Goal: Task Accomplishment & Management: Manage account settings

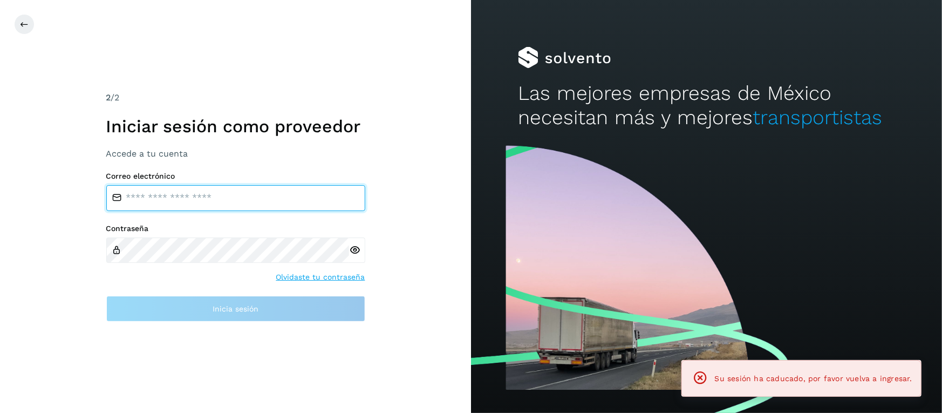
click at [262, 199] on input "email" at bounding box center [235, 198] width 259 height 26
type input "**********"
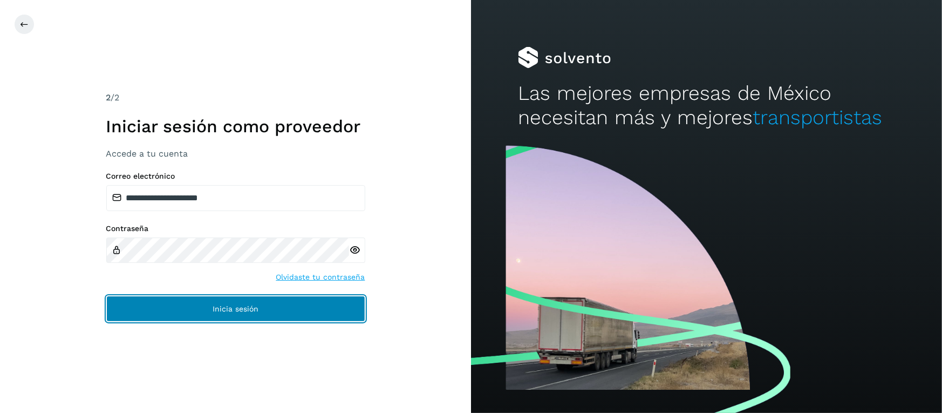
click at [242, 317] on button "Inicia sesión" at bounding box center [235, 309] width 259 height 26
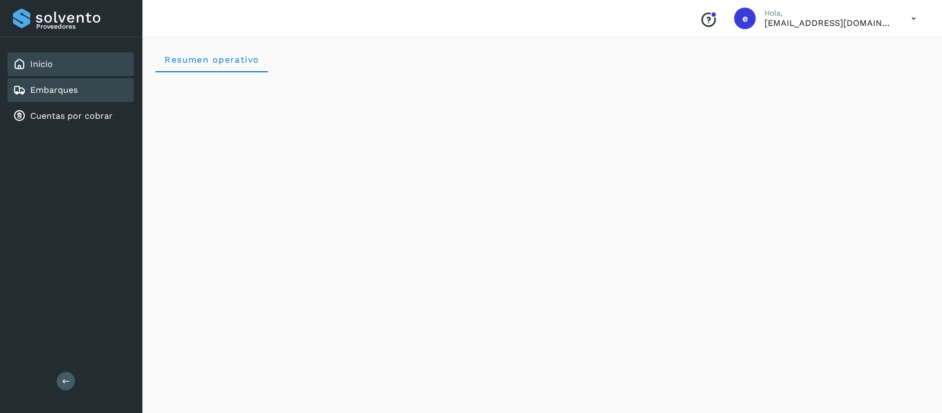
click at [54, 91] on link "Embarques" at bounding box center [53, 90] width 47 height 10
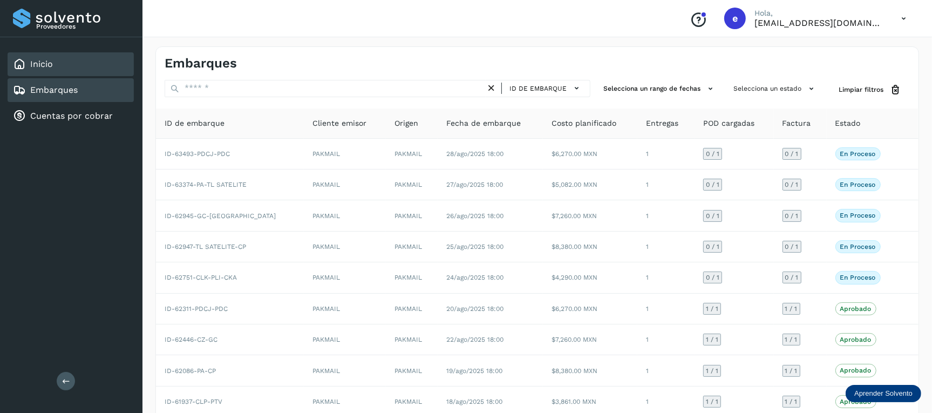
click at [59, 66] on div "Inicio" at bounding box center [71, 64] width 126 height 24
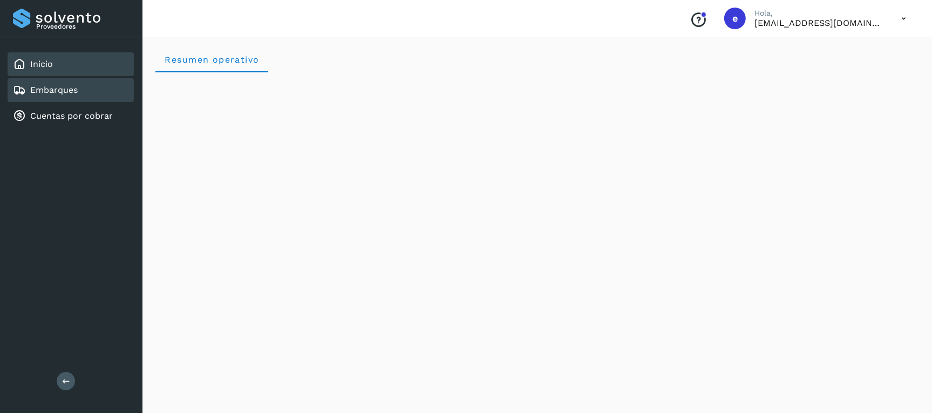
click at [50, 94] on link "Embarques" at bounding box center [53, 90] width 47 height 10
